Goal: Task Accomplishment & Management: Manage account settings

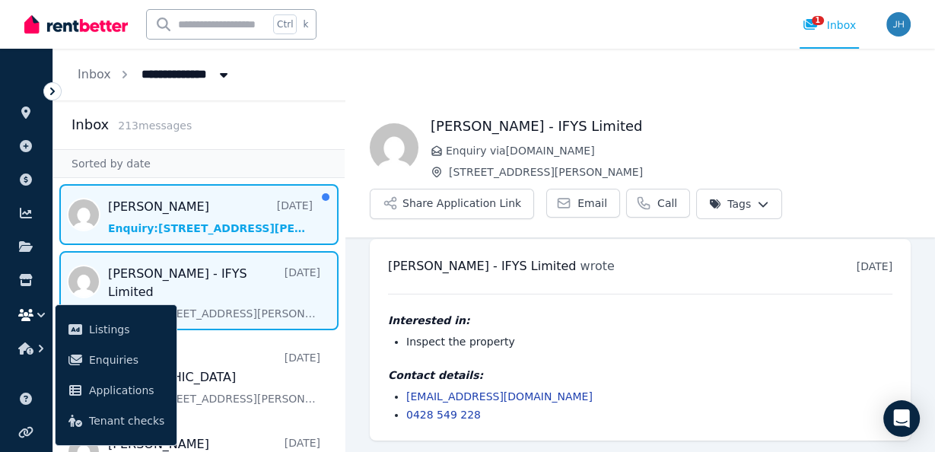
click at [235, 205] on span "Message list" at bounding box center [198, 214] width 291 height 61
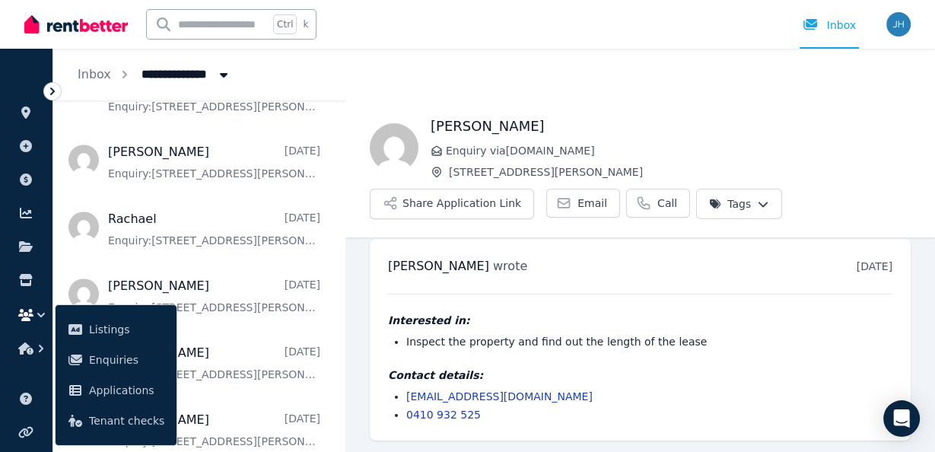
scroll to position [974, 0]
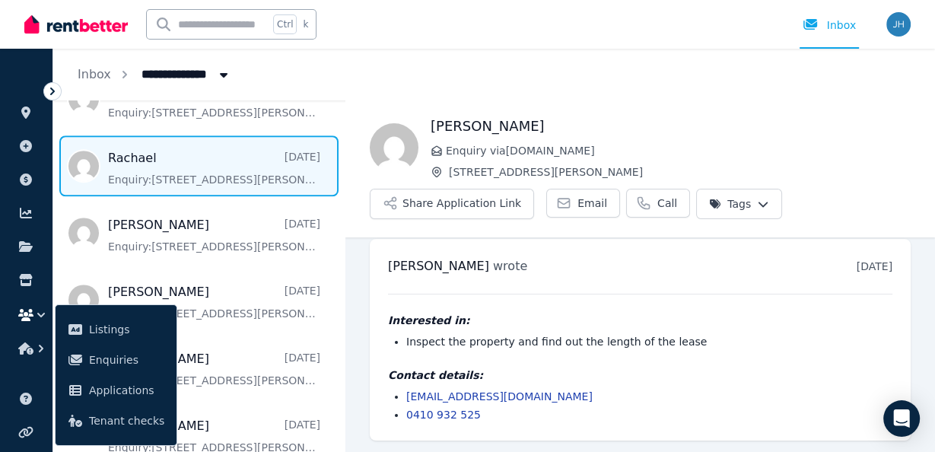
click at [228, 135] on span "Message list" at bounding box center [198, 165] width 291 height 61
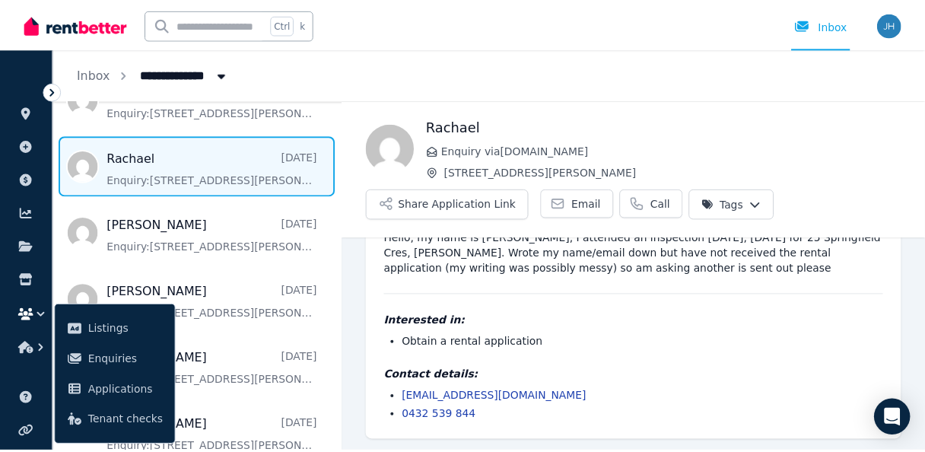
scroll to position [8, 0]
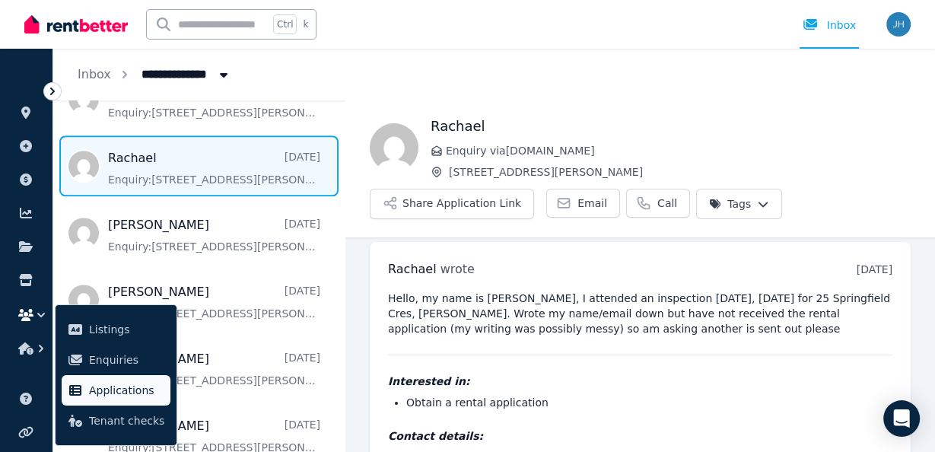
click at [134, 386] on span "Applications" at bounding box center [126, 390] width 75 height 18
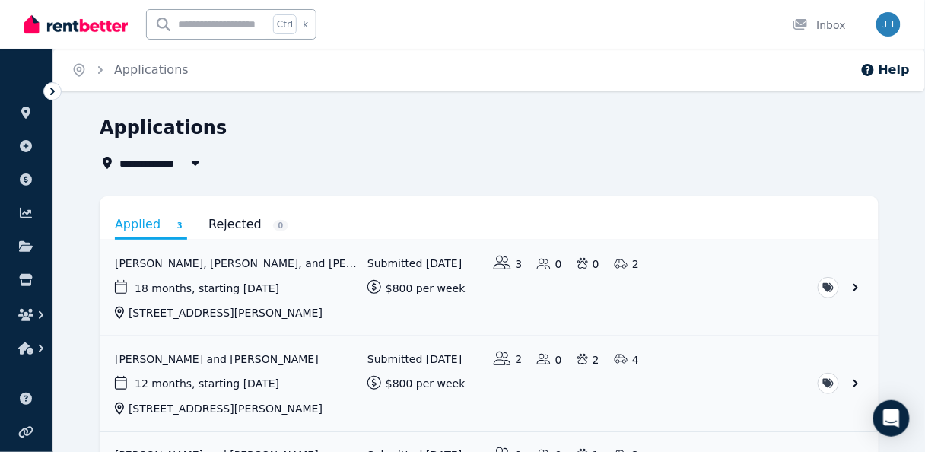
click at [55, 91] on icon at bounding box center [52, 91] width 15 height 15
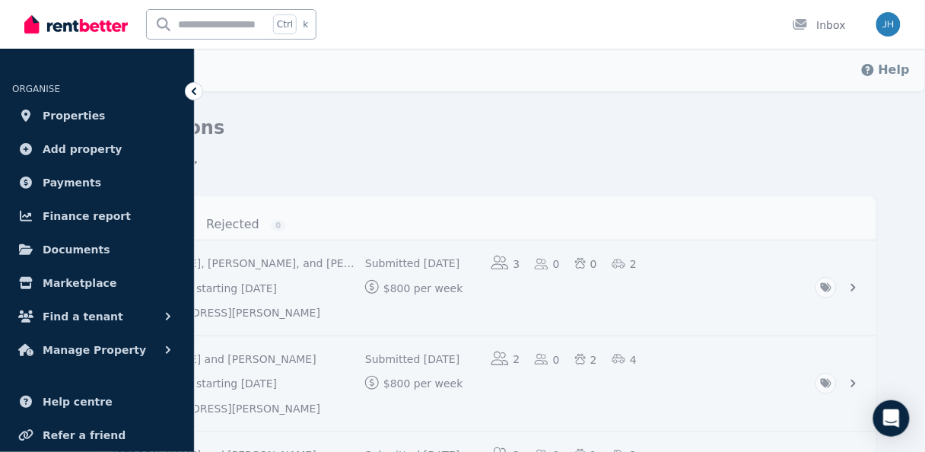
click at [655, 130] on div "Applications" at bounding box center [482, 130] width 770 height 29
click at [195, 91] on icon at bounding box center [193, 91] width 15 height 15
